Goal: Task Accomplishment & Management: Complete application form

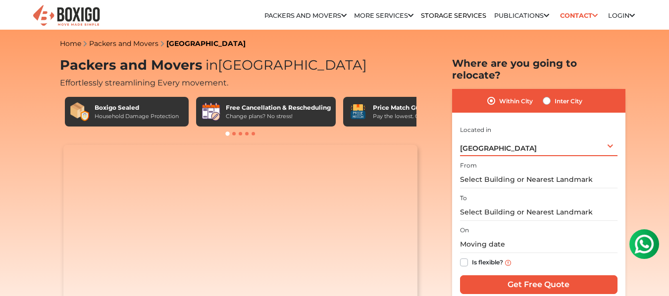
click at [584, 142] on div "[GEOGRAPHIC_DATA] Select City [GEOGRAPHIC_DATA] [GEOGRAPHIC_DATA] [GEOGRAPHIC_D…" at bounding box center [538, 146] width 157 height 21
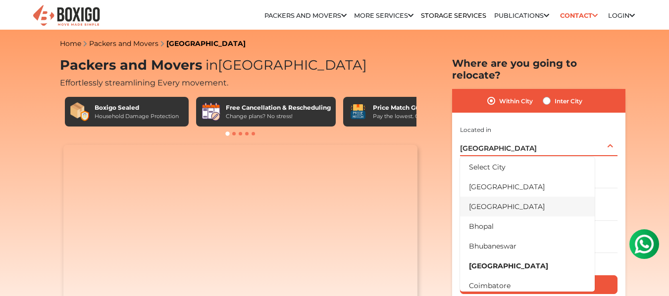
click at [518, 203] on li "[GEOGRAPHIC_DATA]" at bounding box center [527, 207] width 135 height 20
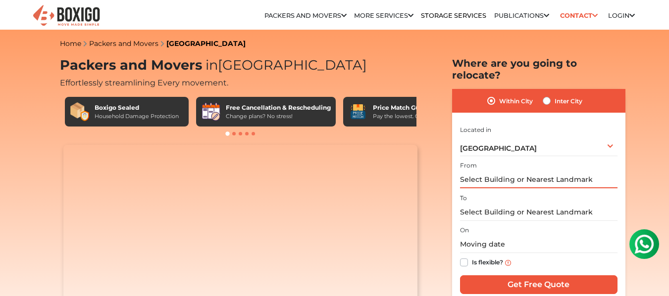
click at [565, 172] on input "text" at bounding box center [538, 179] width 157 height 17
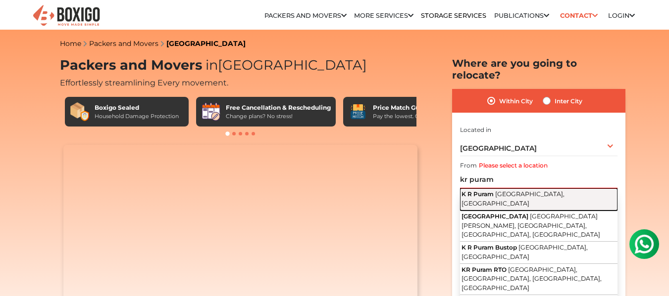
click at [514, 191] on span "[GEOGRAPHIC_DATA], [GEOGRAPHIC_DATA]" at bounding box center [512, 199] width 103 height 17
type input "K R Puram, [GEOGRAPHIC_DATA], [GEOGRAPHIC_DATA]"
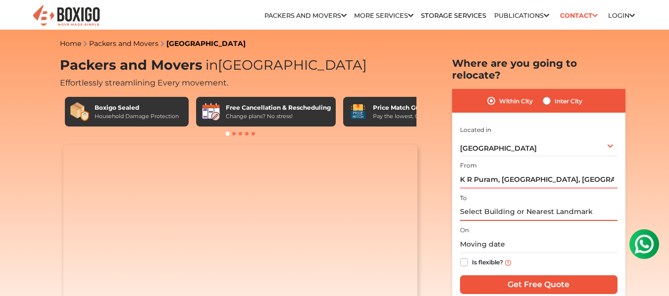
click at [500, 209] on input "text" at bounding box center [538, 212] width 157 height 17
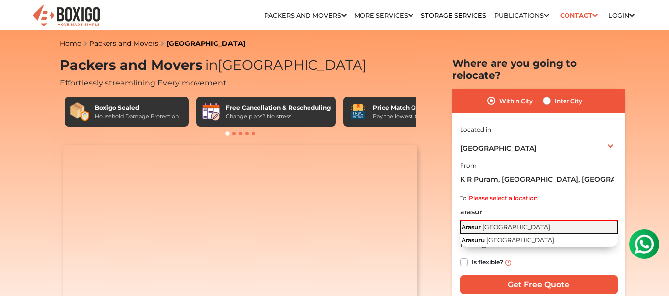
click at [515, 224] on span "[GEOGRAPHIC_DATA]" at bounding box center [516, 227] width 68 height 7
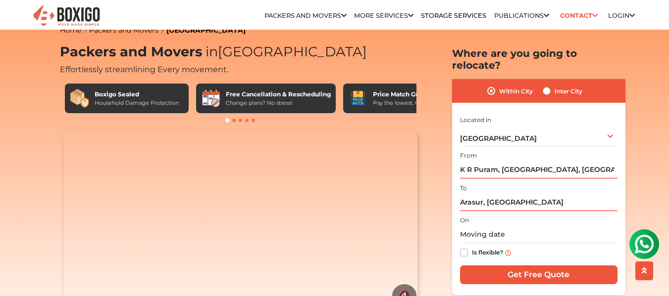
scroll to position [39, 0]
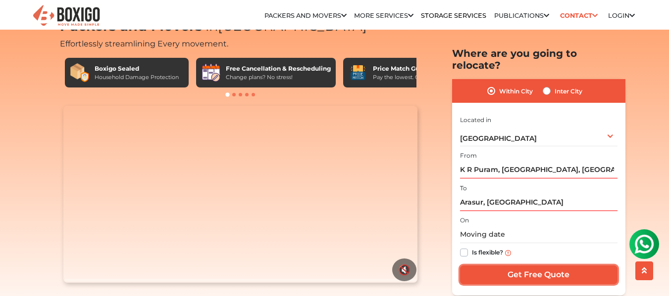
click at [503, 266] on input "Get Free Quote" at bounding box center [538, 275] width 157 height 19
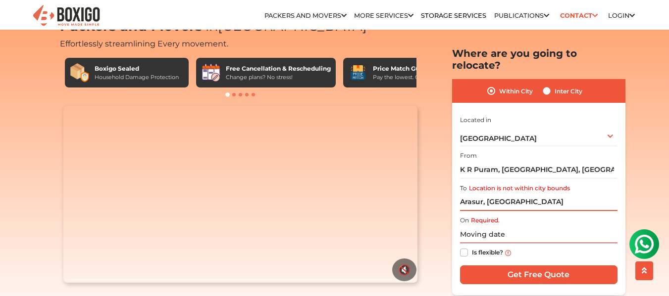
drag, startPoint x: 530, startPoint y: 195, endPoint x: 475, endPoint y: 198, distance: 55.1
click at [475, 198] on input "Arasur, [GEOGRAPHIC_DATA]" at bounding box center [538, 202] width 157 height 17
click at [474, 195] on input "Arasur, [GEOGRAPHIC_DATA]" at bounding box center [538, 202] width 157 height 17
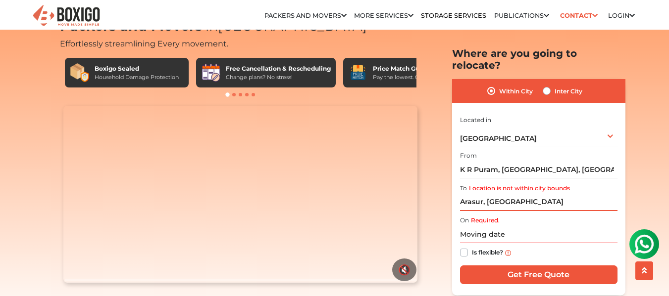
click at [474, 195] on input "Arasur, [GEOGRAPHIC_DATA]" at bounding box center [538, 202] width 157 height 17
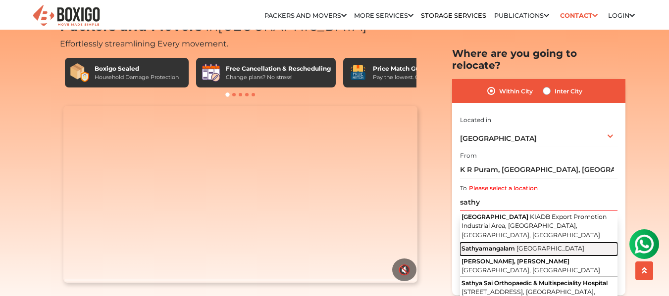
click at [494, 243] on button "Sathyamangalam [GEOGRAPHIC_DATA]" at bounding box center [538, 249] width 157 height 13
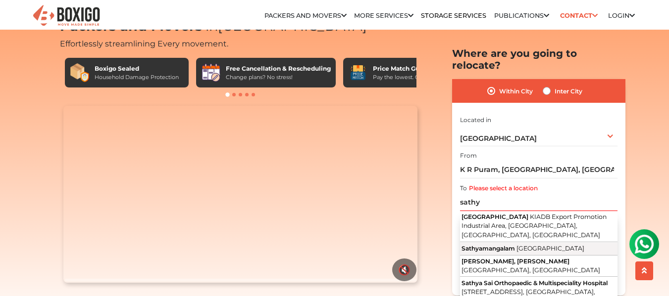
type input "Sathyamangalam, [GEOGRAPHIC_DATA]"
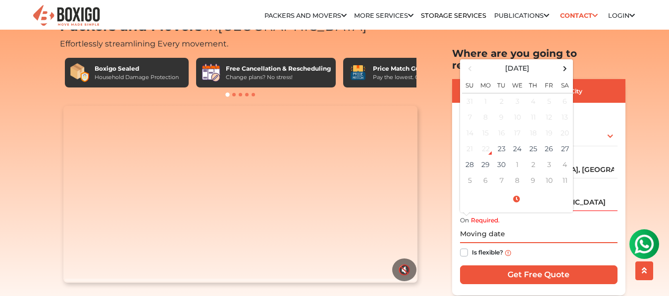
click at [501, 226] on input "text" at bounding box center [538, 234] width 157 height 17
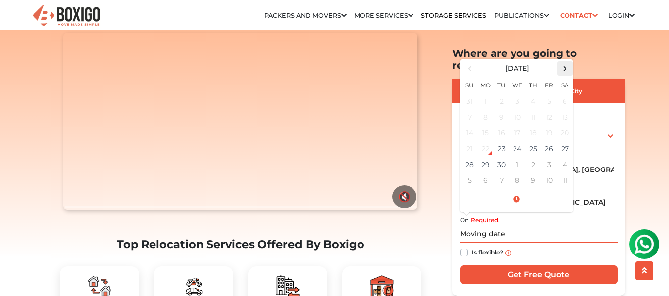
click at [568, 62] on span at bounding box center [564, 68] width 13 height 13
click at [466, 143] on td "19" at bounding box center [470, 149] width 16 height 16
click at [522, 226] on input "[DATE] 12:00 AM" at bounding box center [538, 234] width 157 height 17
type input "[DATE] 12:00 PM"
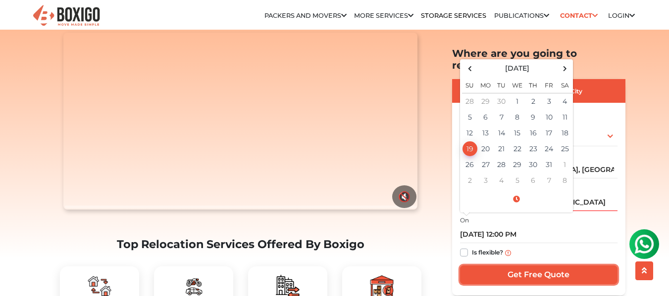
click at [525, 266] on input "Get Free Quote" at bounding box center [538, 275] width 157 height 19
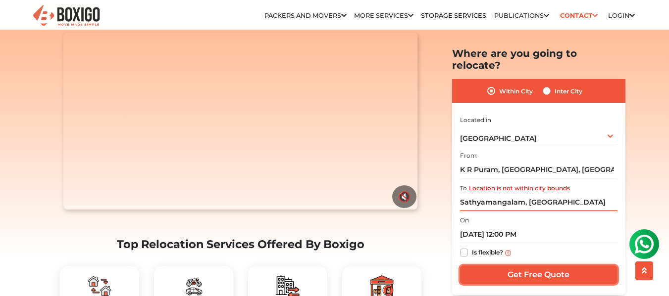
click at [493, 266] on input "Get Free Quote" at bounding box center [538, 275] width 157 height 19
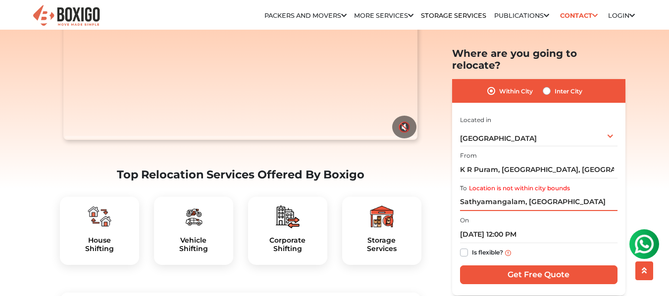
scroll to position [108, 0]
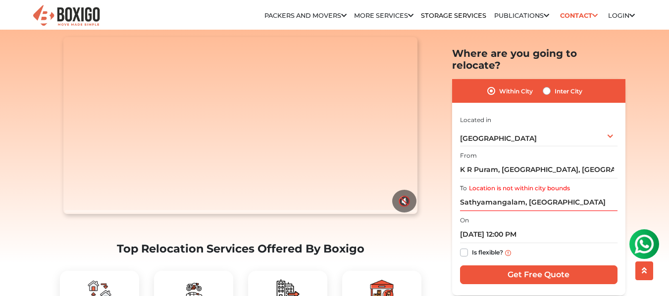
click at [554, 85] on label "Inter City" at bounding box center [568, 91] width 28 height 12
click at [548, 85] on input "Inter City" at bounding box center [546, 90] width 8 height 10
radio input "true"
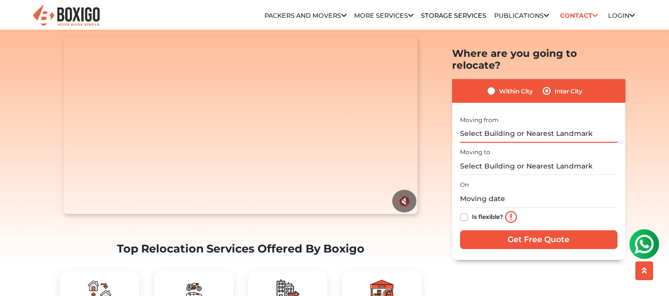
click at [513, 125] on input "text" at bounding box center [538, 133] width 157 height 17
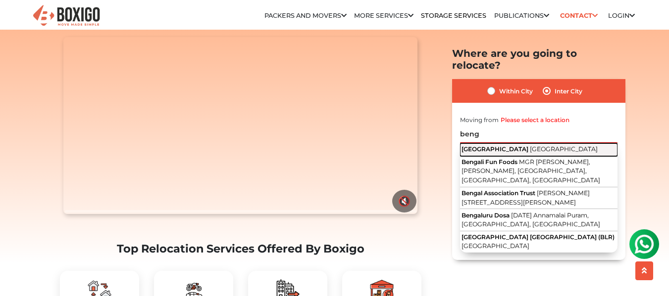
click at [530, 145] on span "[GEOGRAPHIC_DATA]" at bounding box center [564, 148] width 68 height 7
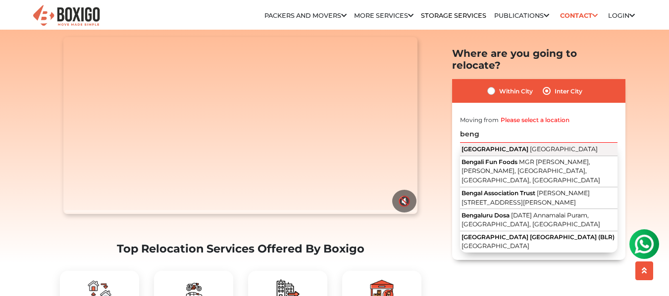
type input "[GEOGRAPHIC_DATA], [GEOGRAPHIC_DATA]"
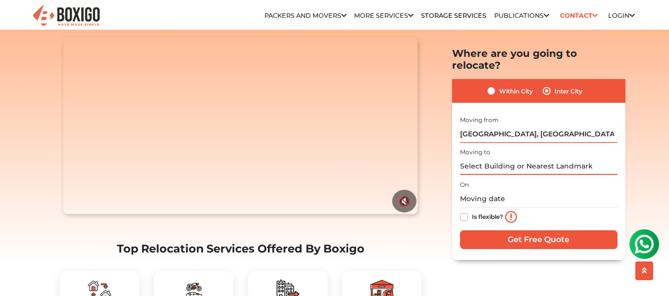
click at [502, 158] on input "text" at bounding box center [538, 166] width 157 height 17
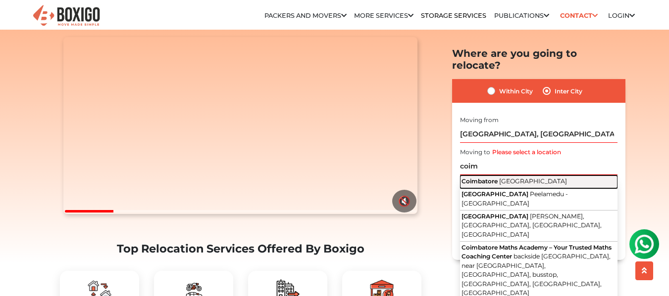
click at [510, 178] on span "[GEOGRAPHIC_DATA]" at bounding box center [533, 181] width 68 height 7
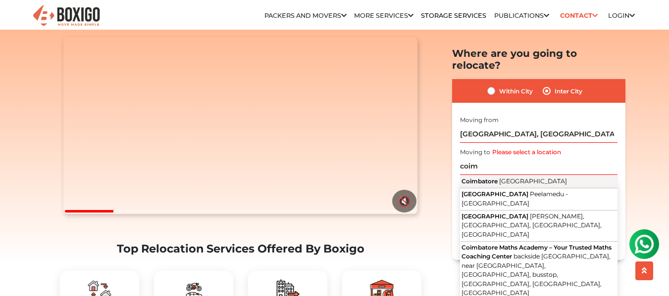
type input "[GEOGRAPHIC_DATA], [GEOGRAPHIC_DATA]"
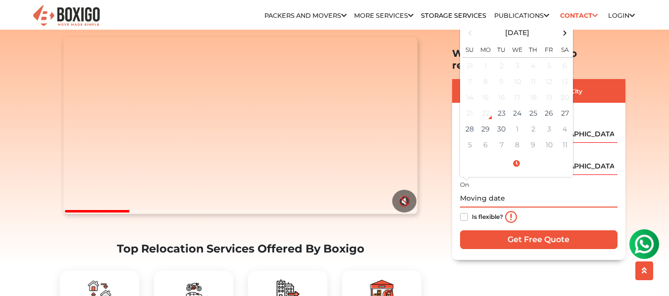
click at [518, 190] on input "text" at bounding box center [538, 198] width 157 height 17
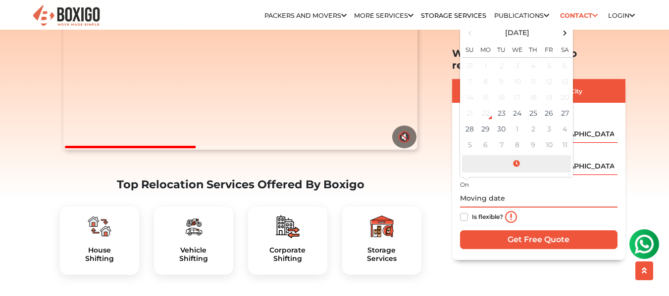
click at [516, 155] on span at bounding box center [516, 163] width 109 height 17
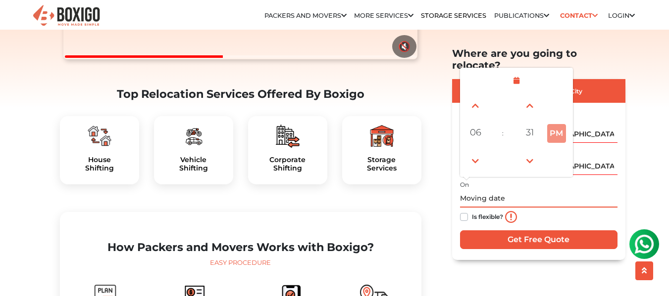
scroll to position [263, 0]
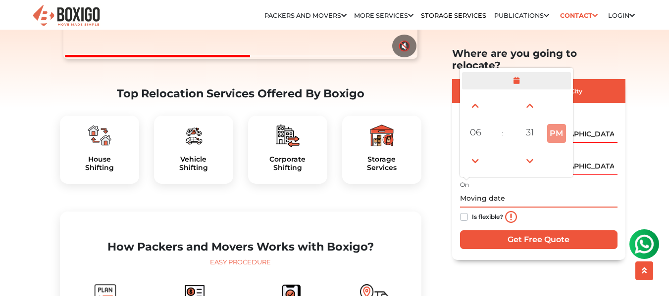
click at [514, 72] on span at bounding box center [516, 80] width 109 height 17
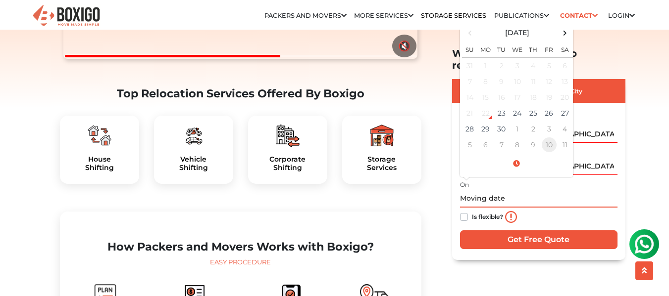
scroll to position [335, 0]
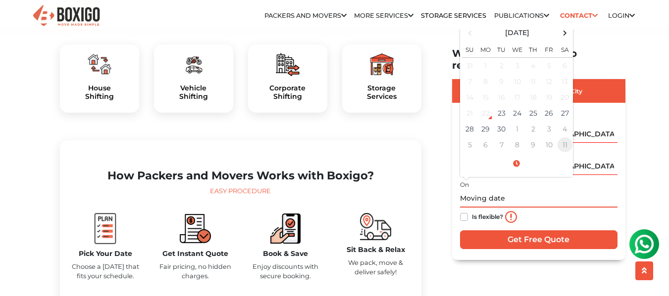
click at [561, 137] on td "11" at bounding box center [565, 145] width 16 height 16
type input "[DATE] 12:00 AM"
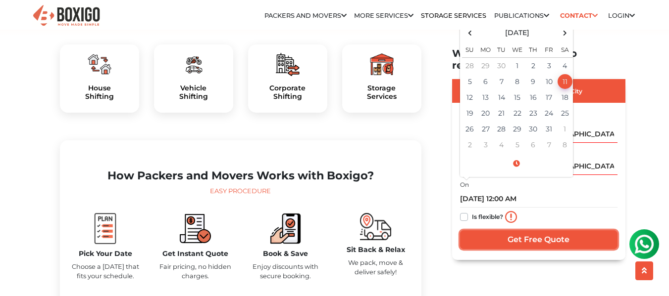
click at [524, 230] on input "Get Free Quote" at bounding box center [538, 239] width 157 height 19
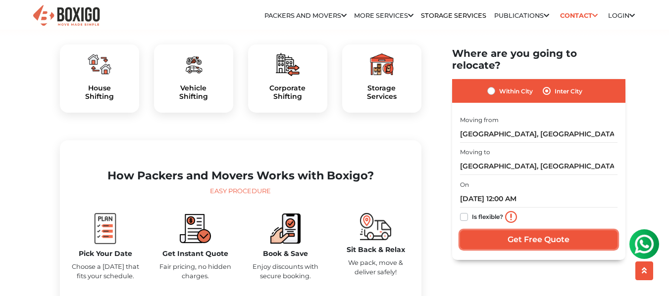
click at [524, 230] on input "Get Free Quote" at bounding box center [538, 239] width 157 height 19
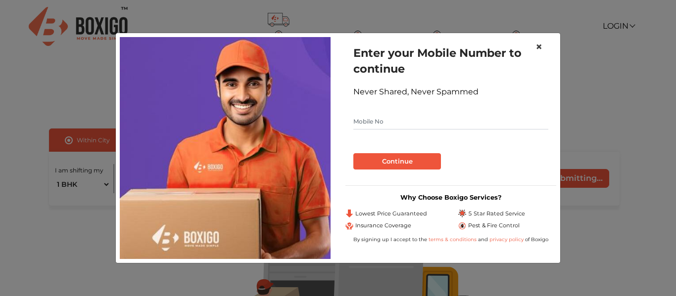
click at [536, 45] on span "×" at bounding box center [539, 47] width 7 height 14
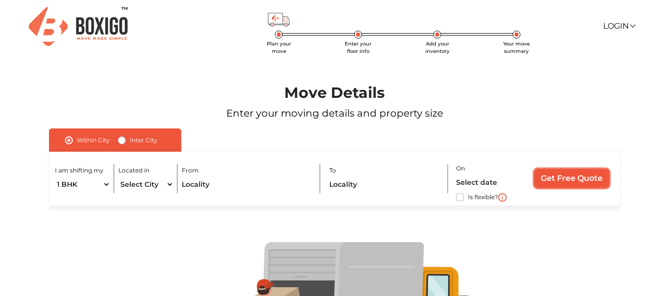
click at [562, 180] on input "Get Free Quote" at bounding box center [571, 178] width 75 height 19
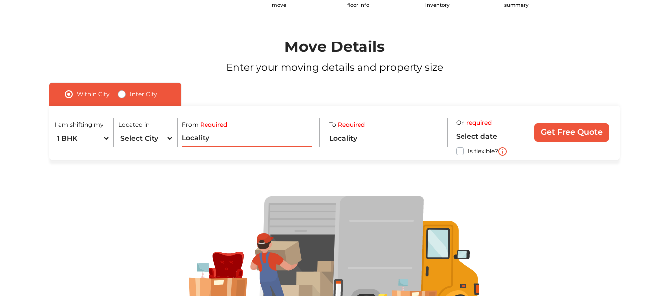
scroll to position [47, 0]
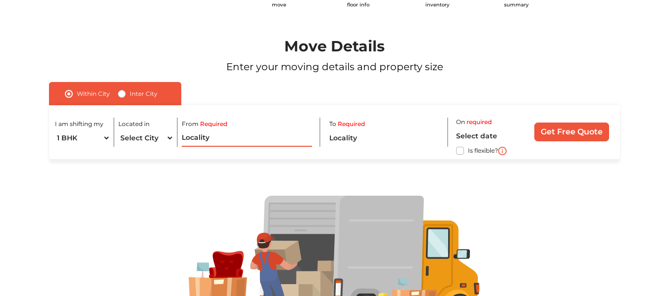
click at [238, 142] on input "text" at bounding box center [247, 138] width 131 height 17
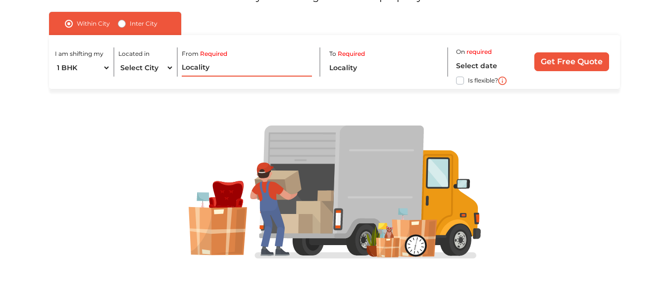
scroll to position [0, 0]
